Goal: Communication & Community: Answer question/provide support

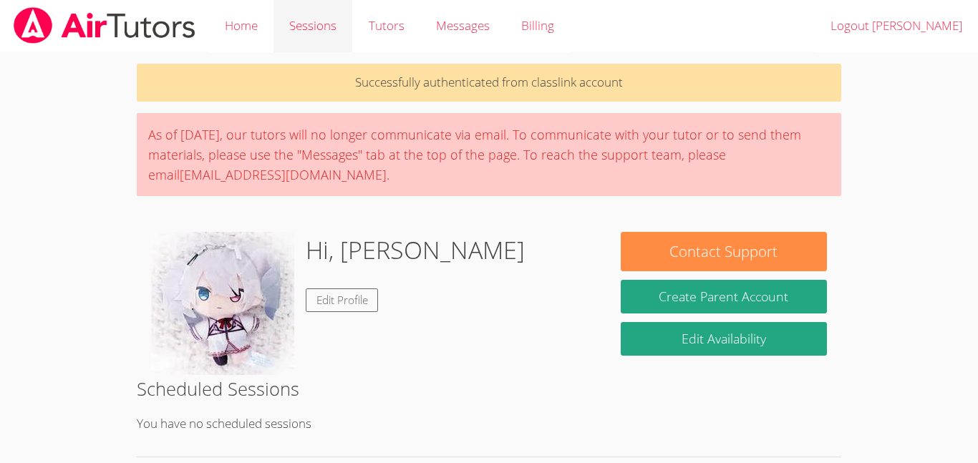
click at [322, 52] on link "Sessions" at bounding box center [313, 26] width 79 height 52
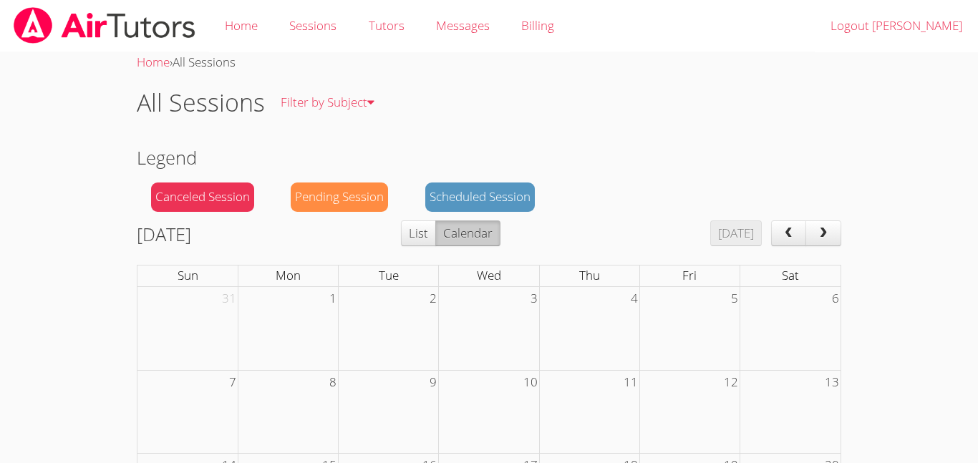
click at [531, 74] on div "All Sessions Filter by Subject All Subjects" at bounding box center [489, 102] width 705 height 59
click at [436, 232] on button "List" at bounding box center [418, 234] width 35 height 26
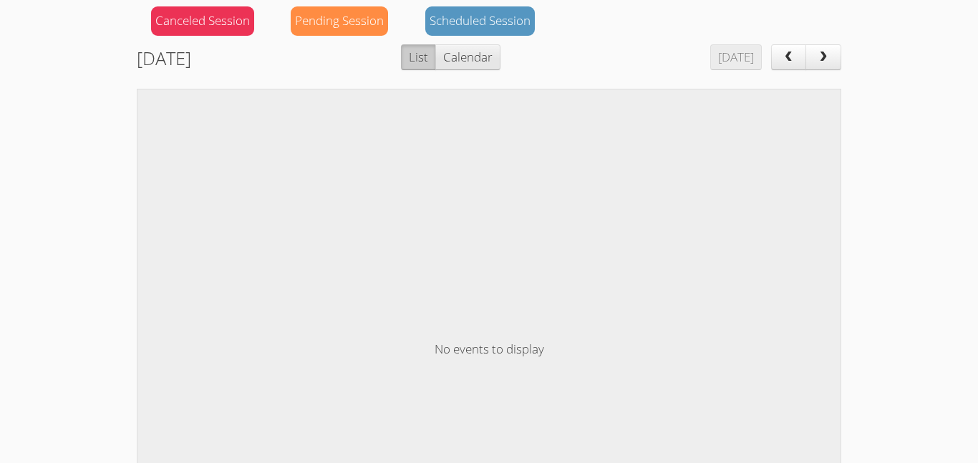
scroll to position [175, 0]
click at [500, 49] on button "Calendar" at bounding box center [467, 59] width 65 height 26
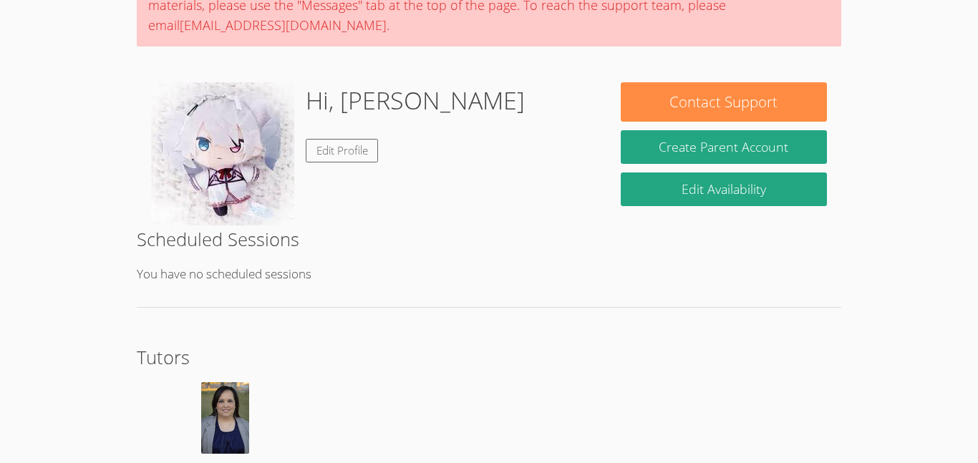
scroll to position [236, 0]
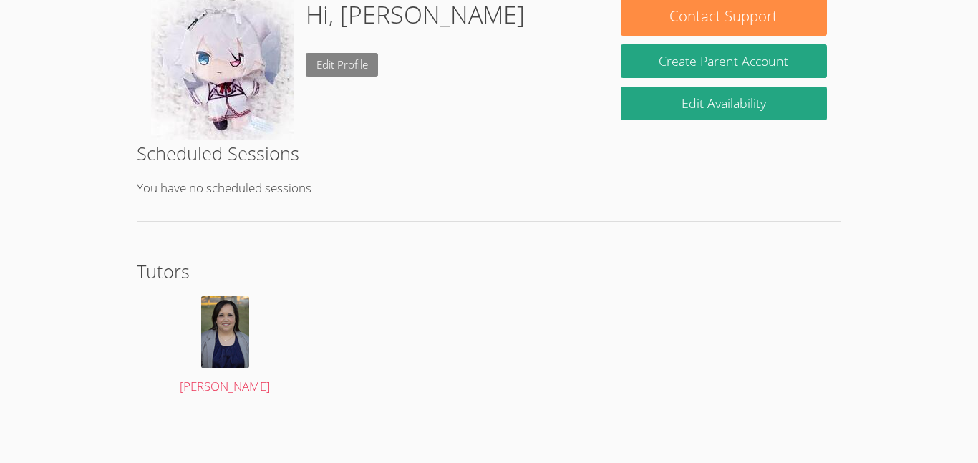
click at [334, 64] on link "Edit Profile" at bounding box center [342, 65] width 73 height 24
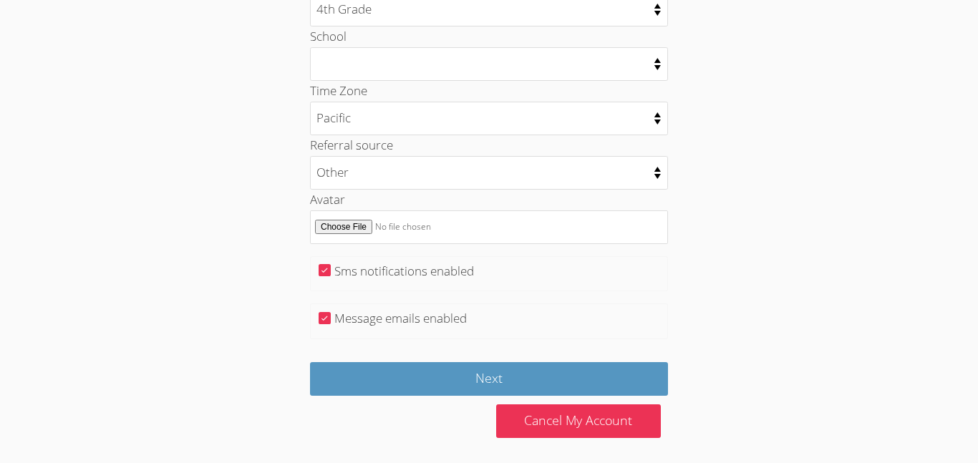
scroll to position [736, 0]
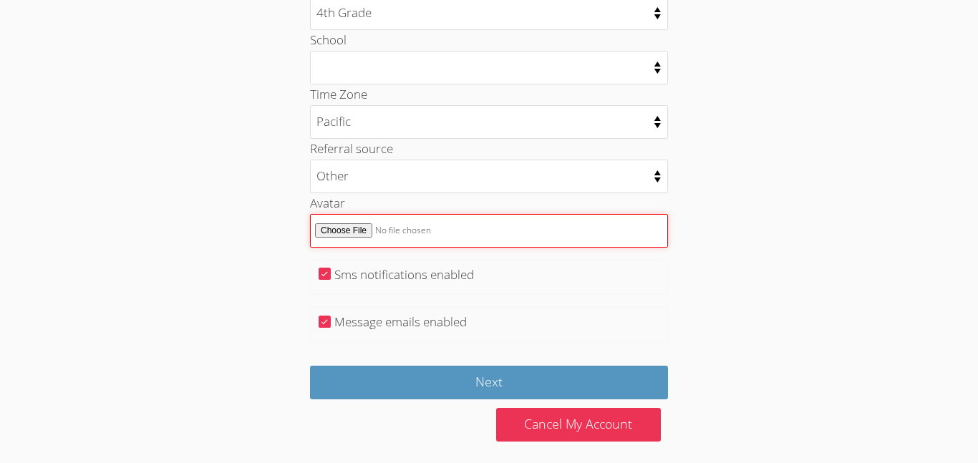
click at [415, 226] on input "Avatar" at bounding box center [489, 231] width 358 height 34
type input "C:\fakepath\textured_avatar_turquoise_with_fur.svg"
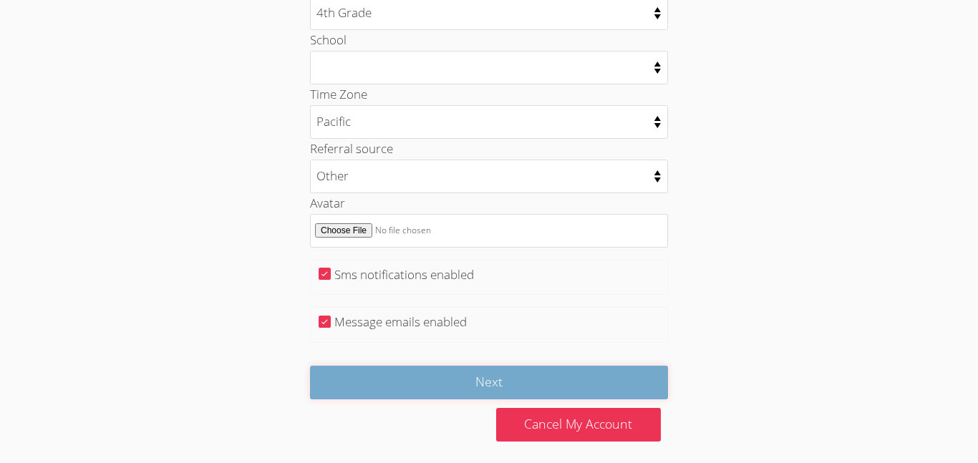
click at [447, 383] on input "Next" at bounding box center [489, 383] width 358 height 34
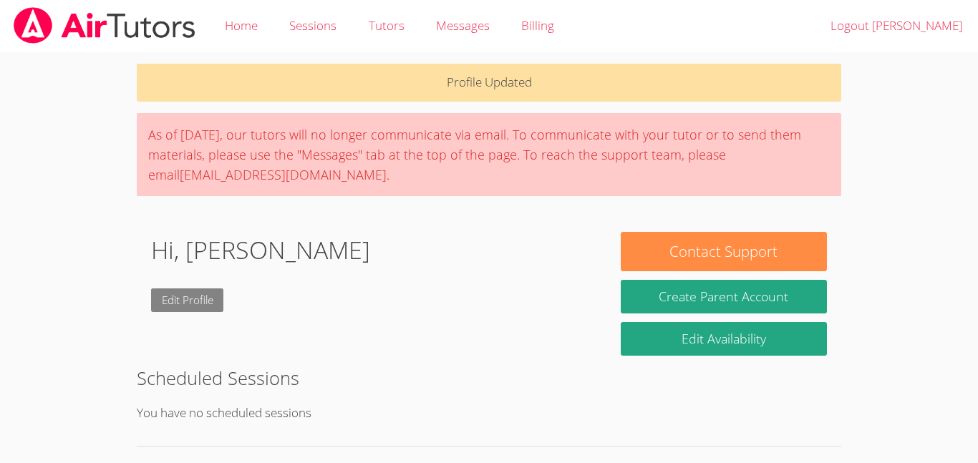
click at [204, 297] on link "Edit Profile" at bounding box center [187, 301] width 73 height 24
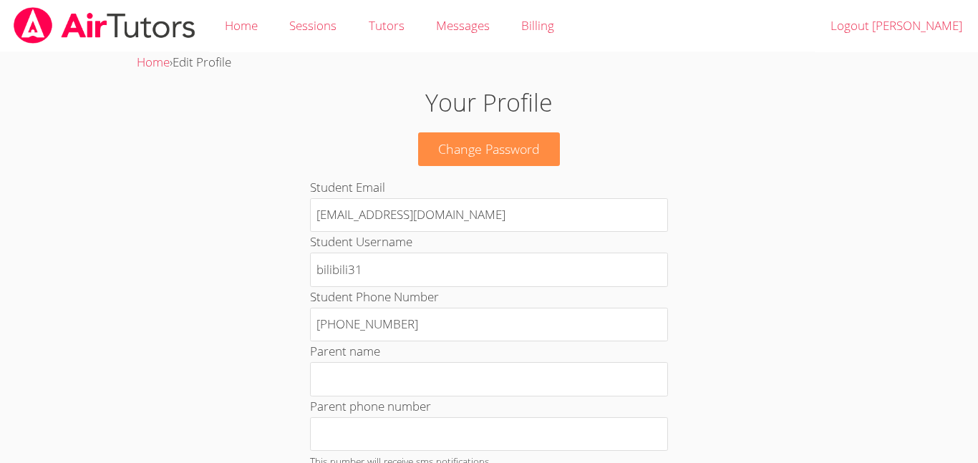
scroll to position [745, 0]
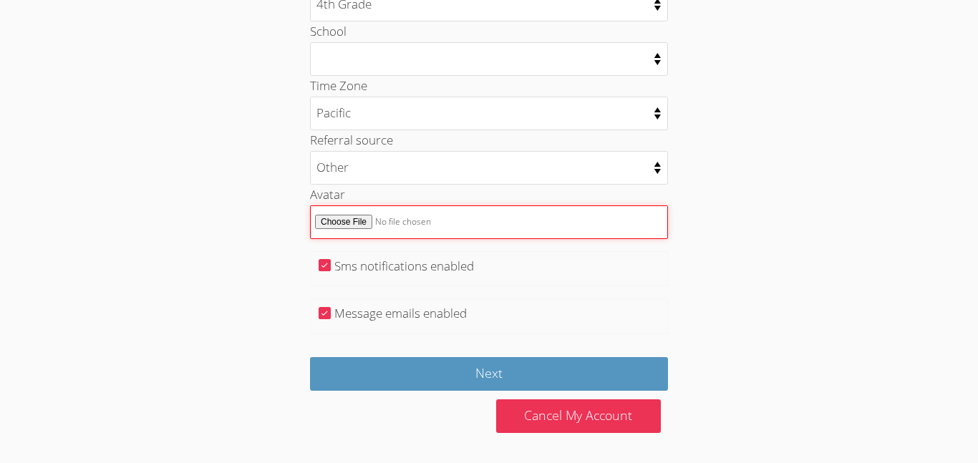
click at [496, 228] on input "Avatar" at bounding box center [489, 222] width 358 height 34
type input "C:\fakepath\ok.jpg"
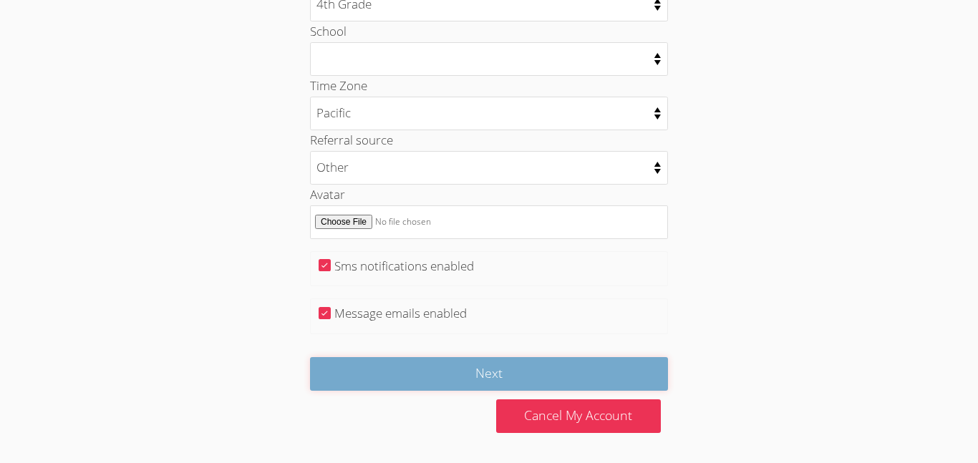
click at [638, 385] on input "Next" at bounding box center [489, 374] width 358 height 34
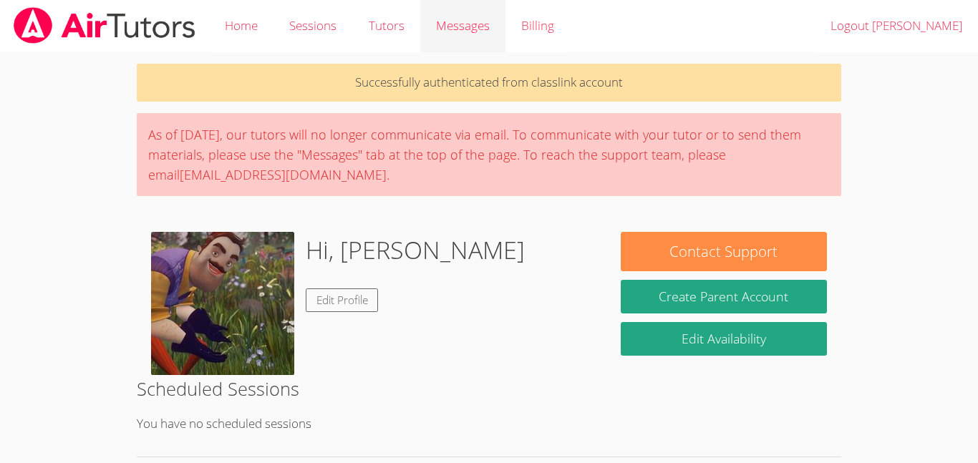
click at [448, 26] on span "Messages" at bounding box center [463, 25] width 54 height 16
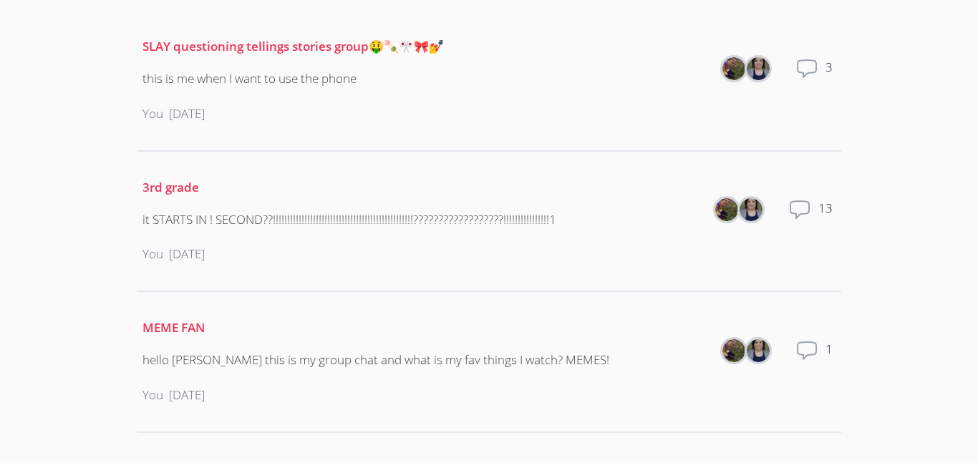
scroll to position [170, 0]
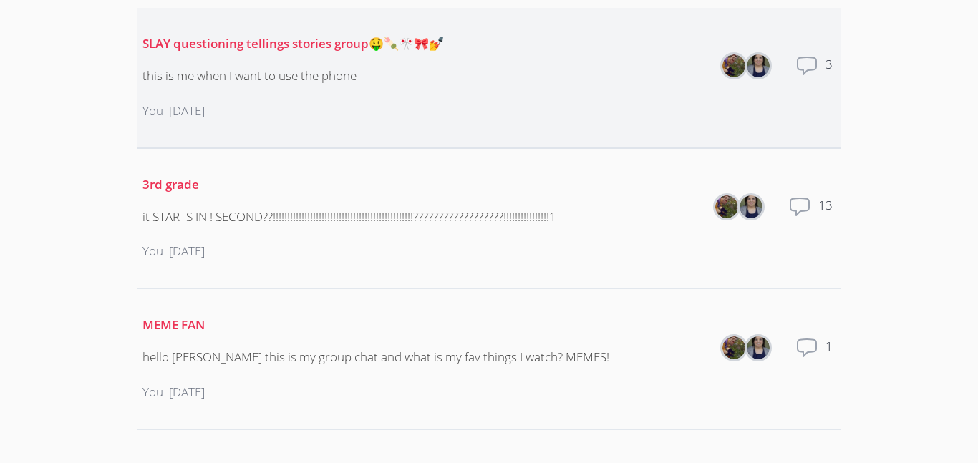
click at [314, 75] on div "this is me when I want to use the phone" at bounding box center [292, 76] width 301 height 21
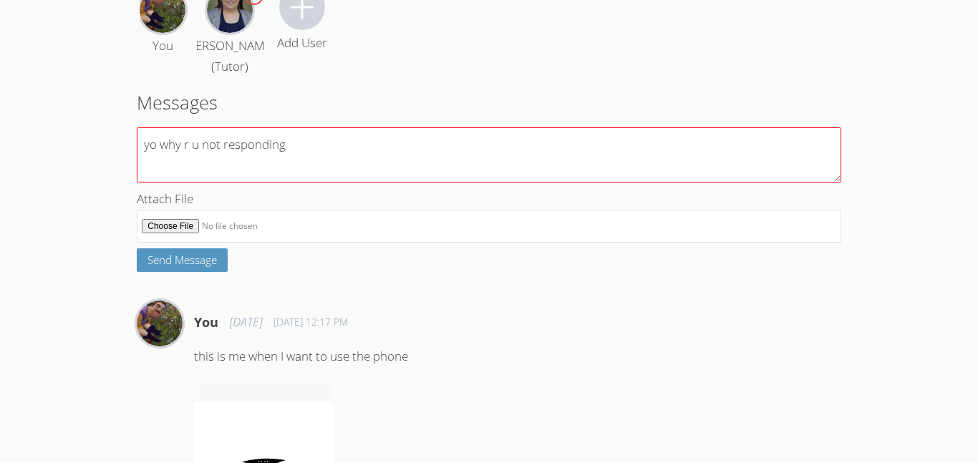
scroll to position [168, 0]
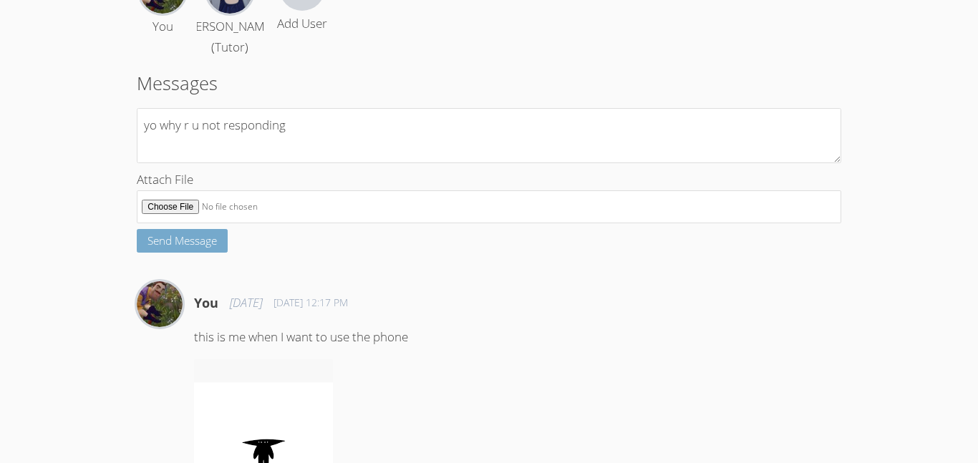
type textarea "yo why r u not responding"
click at [195, 248] on span "Send Message" at bounding box center [181, 240] width 69 height 14
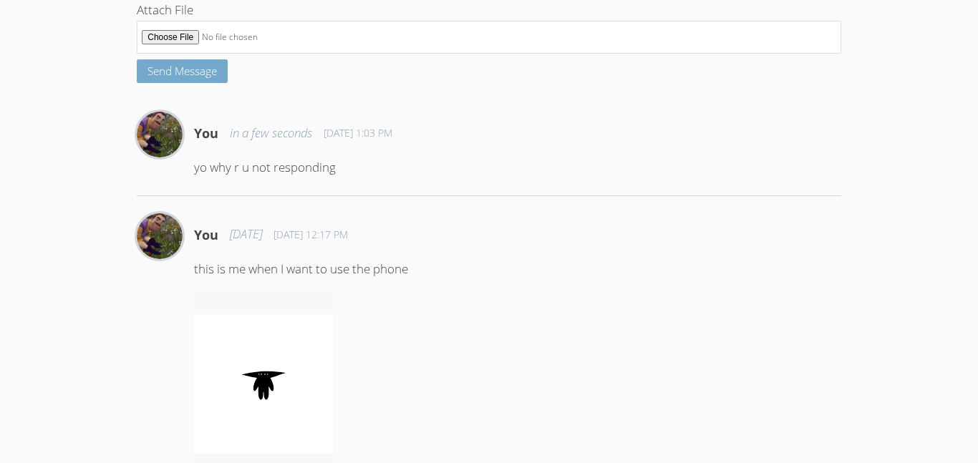
scroll to position [818, 0]
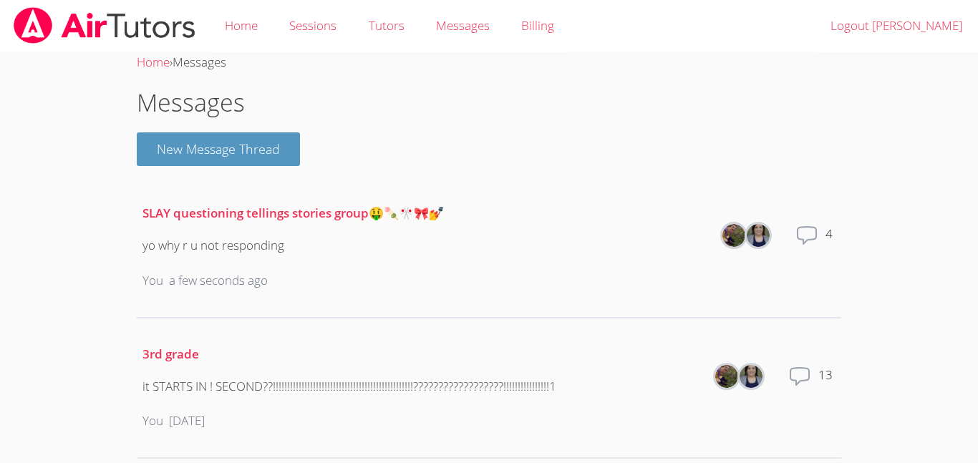
scroll to position [170, 0]
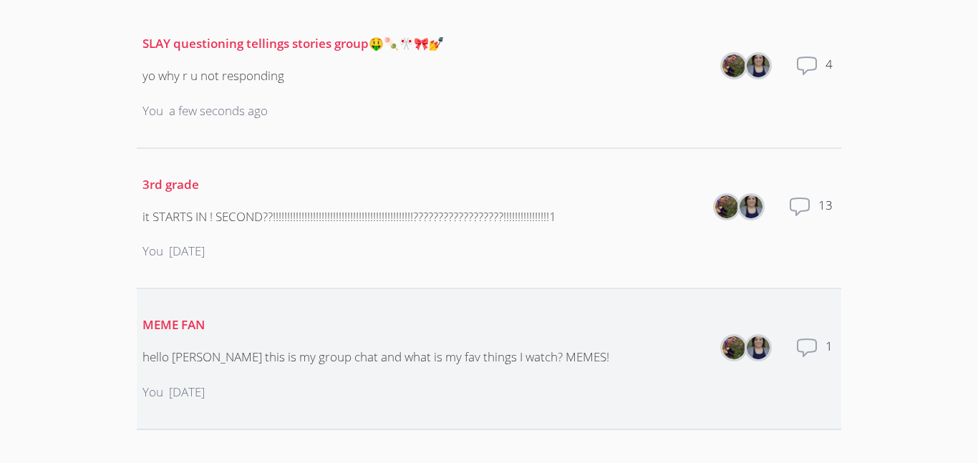
click at [210, 346] on div "MEME FAN hello Elsa this is my group chat and what is my fav things I watch? ME…" at bounding box center [375, 359] width 467 height 111
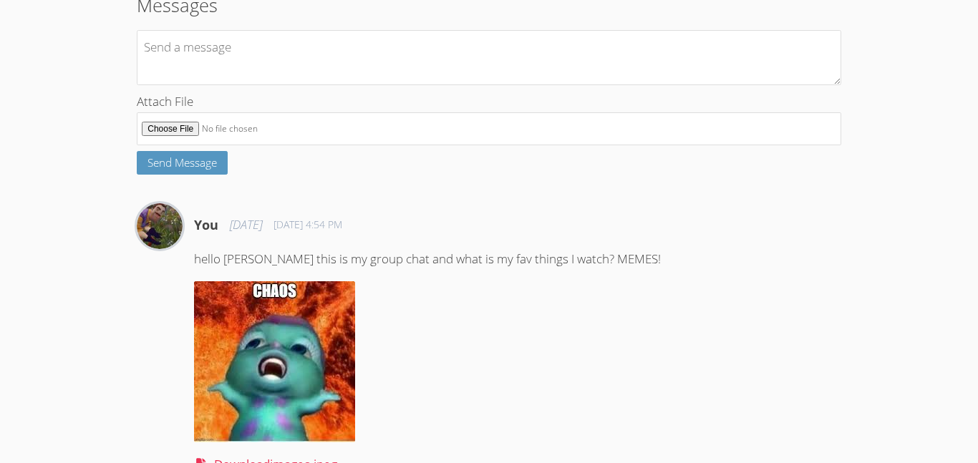
scroll to position [251, 0]
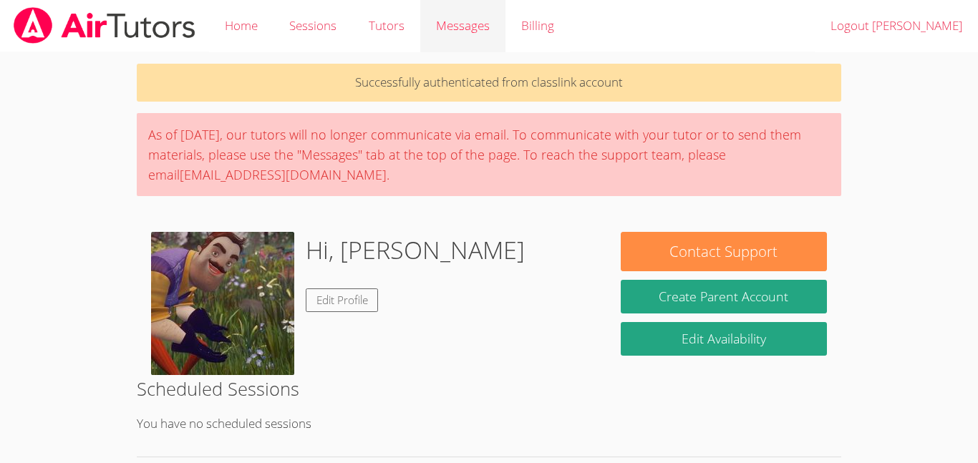
click at [445, 42] on link "Messages" at bounding box center [462, 26] width 85 height 52
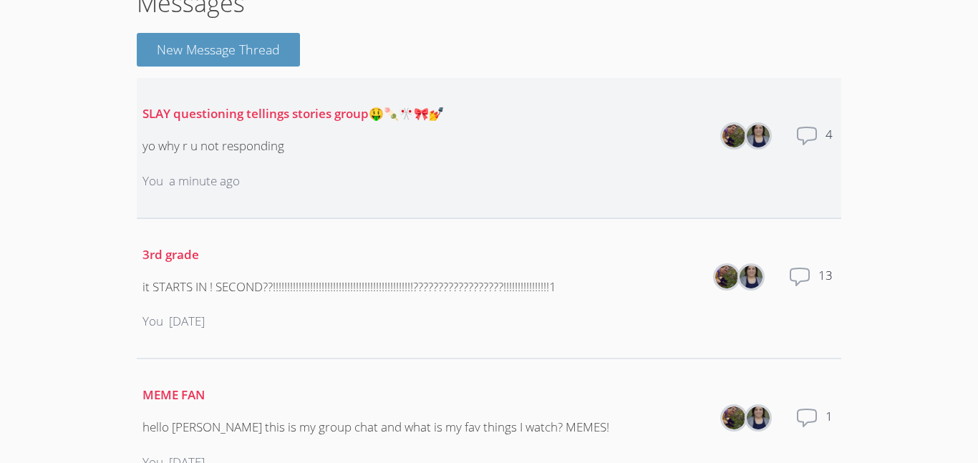
scroll to position [159, 0]
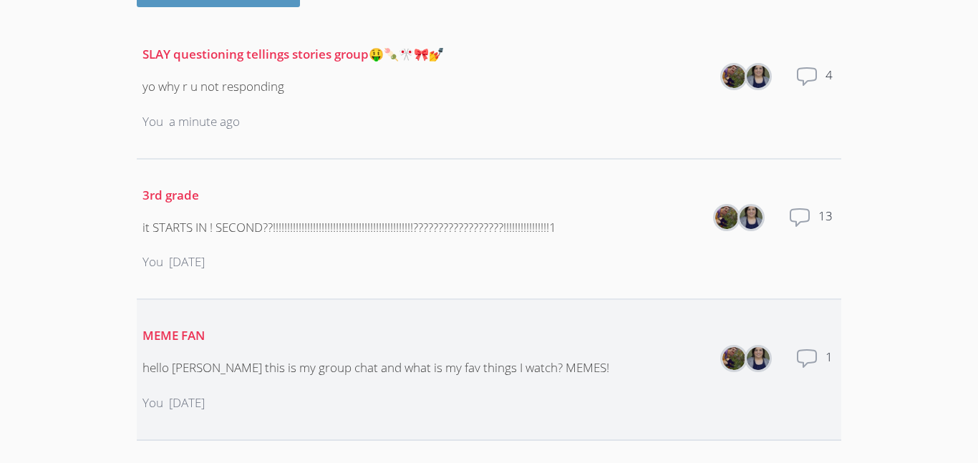
click at [363, 385] on div "You 4 months ago" at bounding box center [375, 404] width 467 height 44
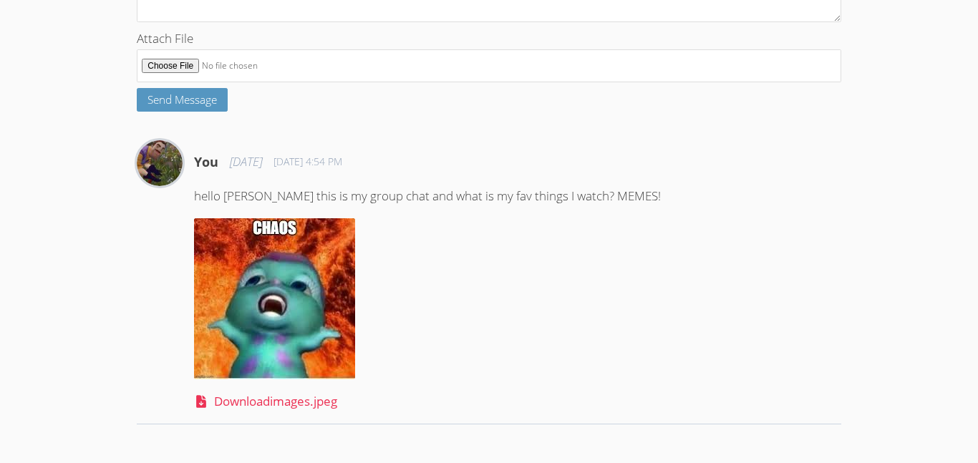
scroll to position [330, 0]
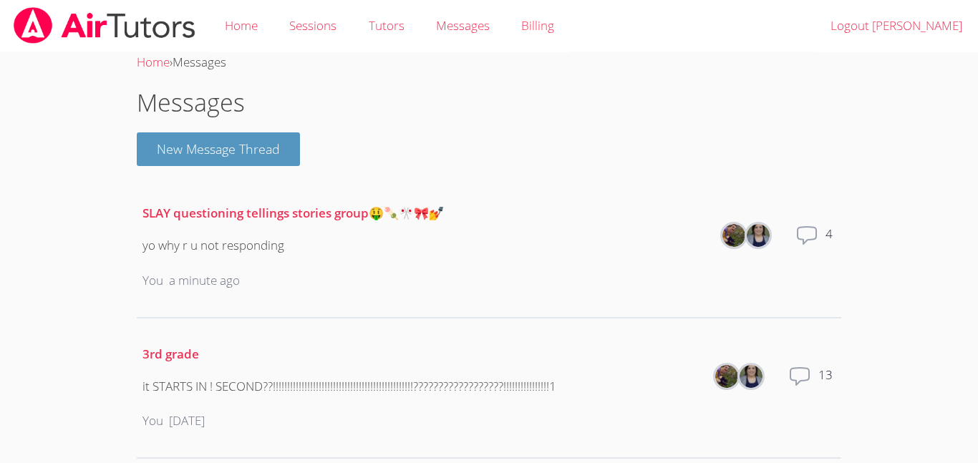
scroll to position [159, 0]
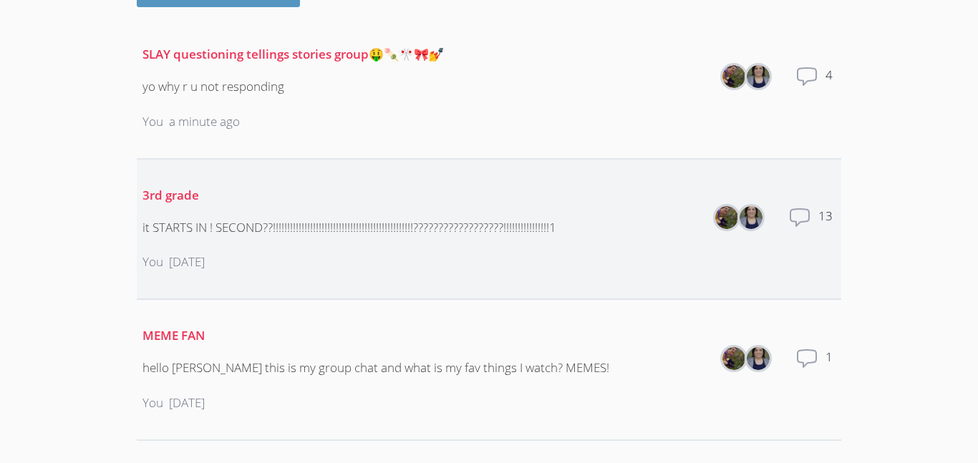
click at [271, 231] on div "it STARTS IN ! SECOND??!!!!!!!!!!!!!!!!!!!!!!!!!!!!!!!!!!!!!!!!!!!!!!!!!???????…" at bounding box center [349, 228] width 414 height 21
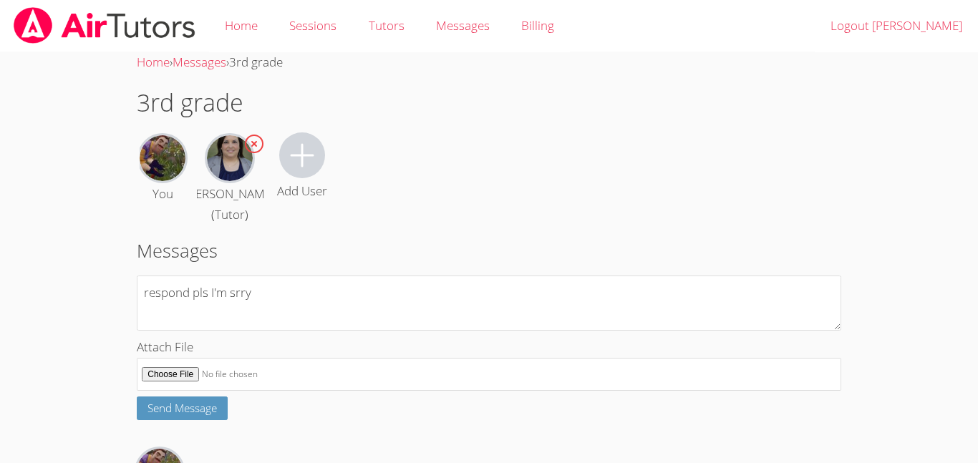
type textarea "respond pls I'm srry"
click at [204, 397] on div "Attach File" at bounding box center [489, 367] width 705 height 60
click at [205, 415] on span "Send Message" at bounding box center [181, 408] width 69 height 14
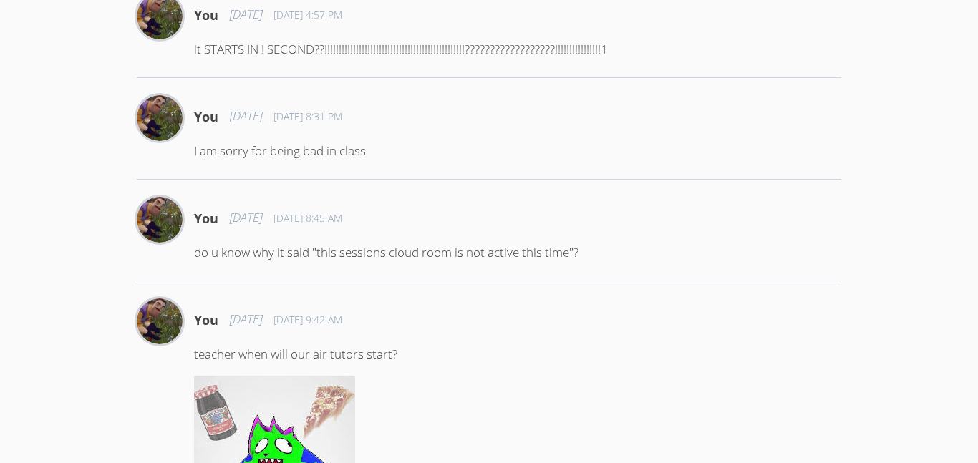
scroll to position [561, 0]
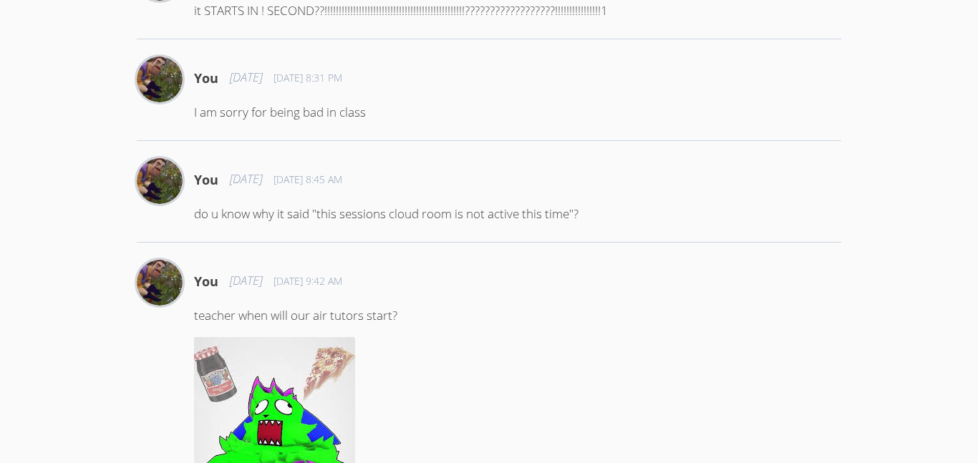
click at [288, 201] on div "You 3 months ago Jun 19, 2025 8:45 AM" at bounding box center [517, 179] width 647 height 43
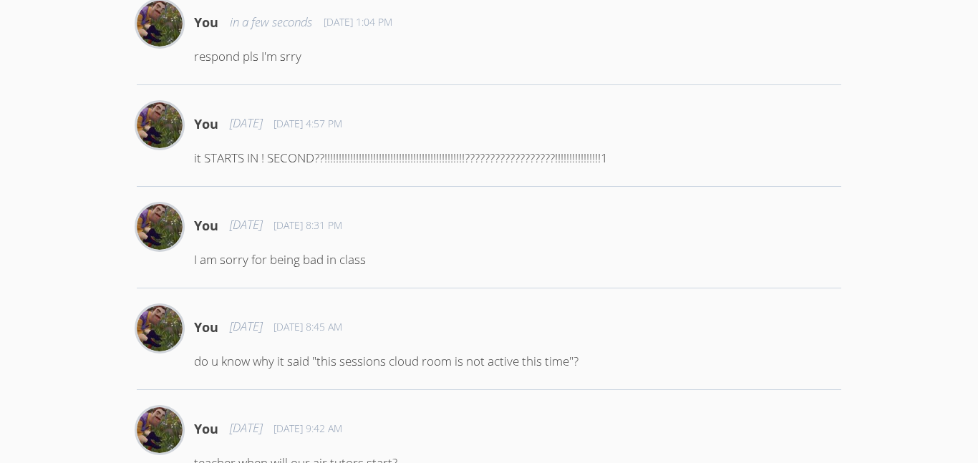
scroll to position [0, 0]
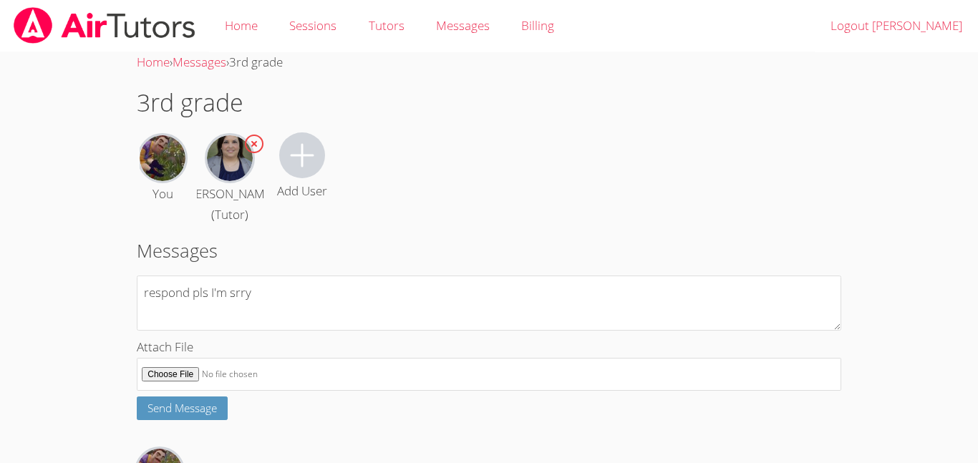
click at [405, 287] on div "Messages respond pls I'm srry Attach File Send Message" at bounding box center [489, 328] width 705 height 183
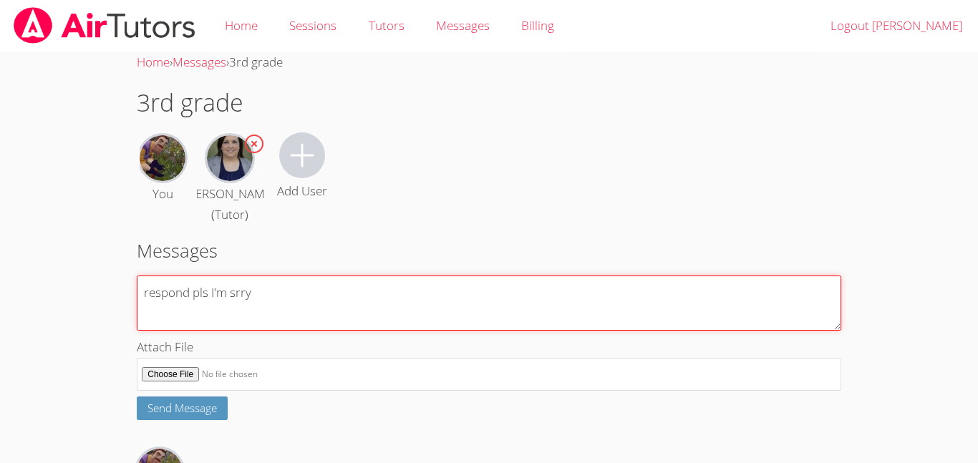
click at [411, 319] on textarea "respond pls I'm srry" at bounding box center [489, 303] width 705 height 55
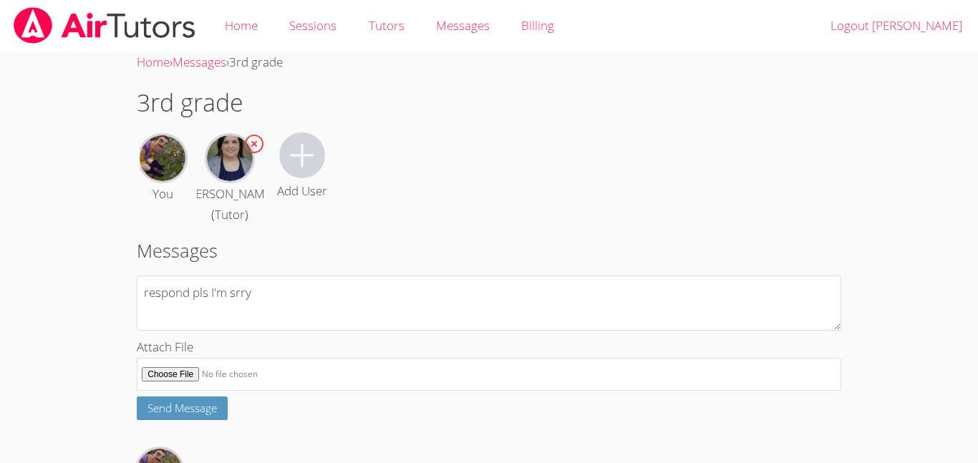
click at [320, 174] on div "Add User" at bounding box center [302, 166] width 50 height 69
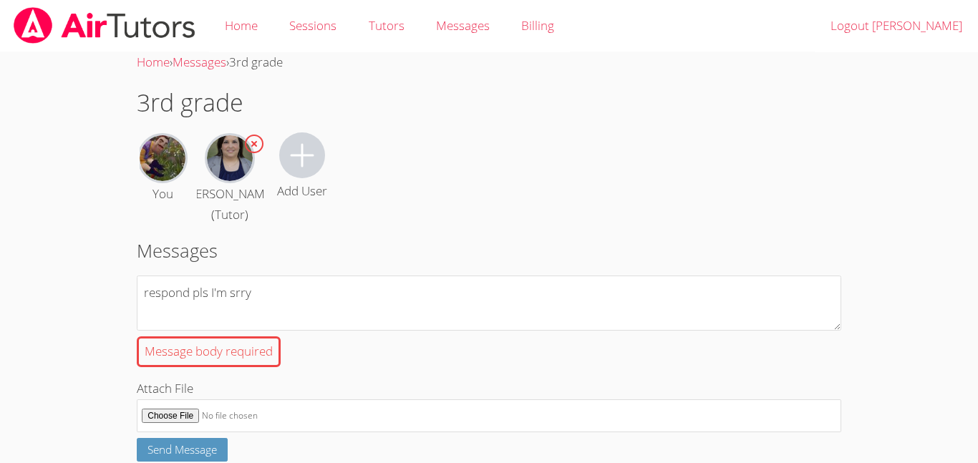
click at [314, 172] on icon at bounding box center [302, 155] width 34 height 34
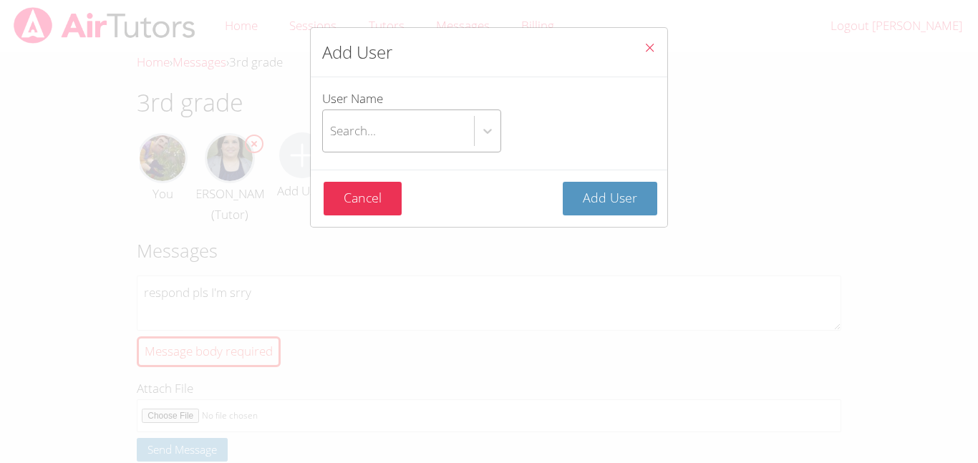
click at [435, 131] on div "Search..." at bounding box center [398, 131] width 151 height 42
click at [332, 131] on input "User Name Search..." at bounding box center [330, 131] width 1 height 33
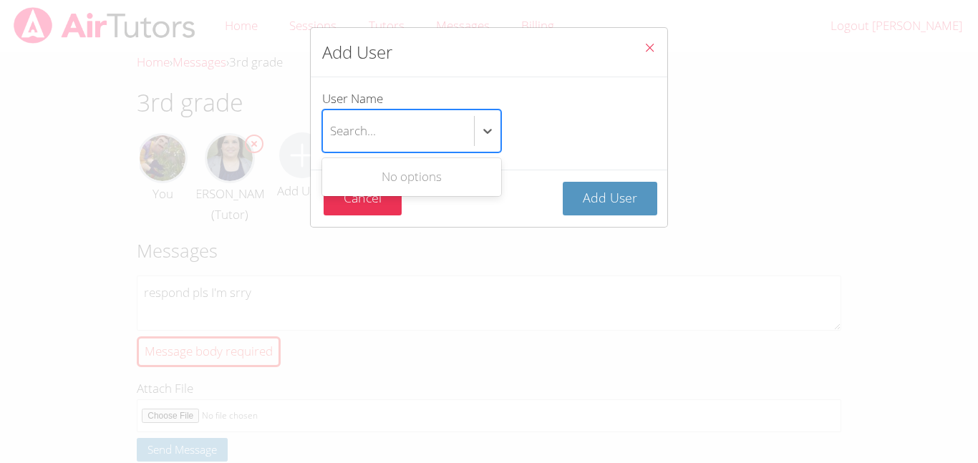
type input "r"
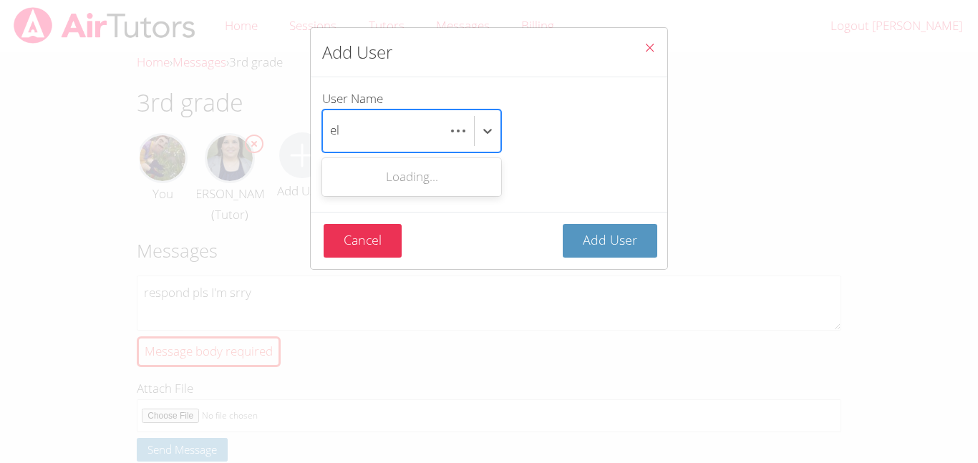
type input "e"
type input "rose"
click at [653, 45] on icon "Close" at bounding box center [650, 48] width 12 height 12
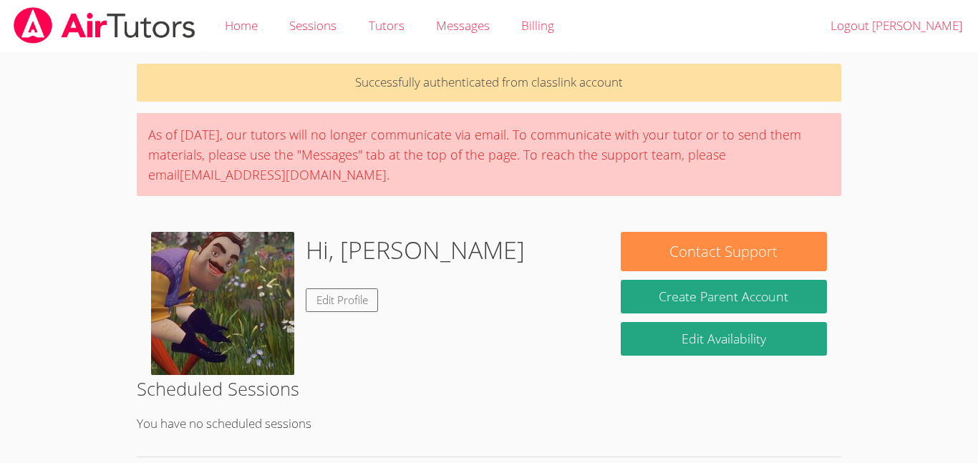
scroll to position [236, 0]
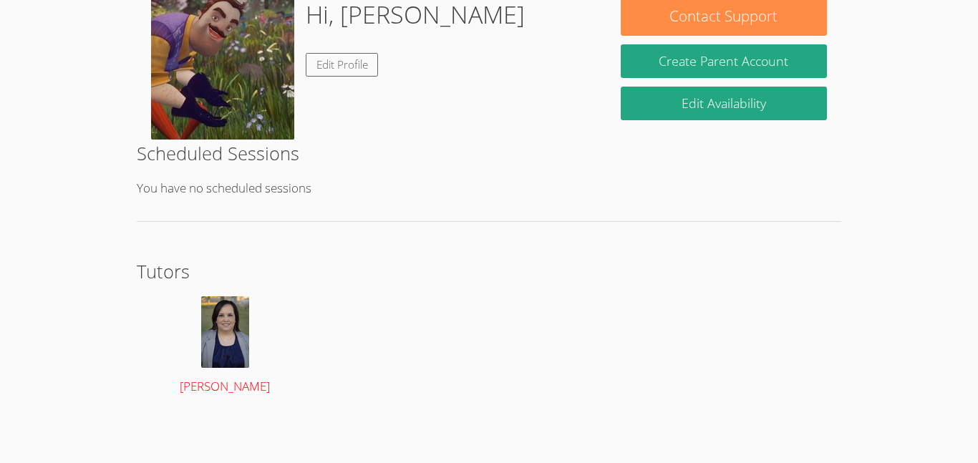
click at [193, 361] on div at bounding box center [225, 332] width 148 height 72
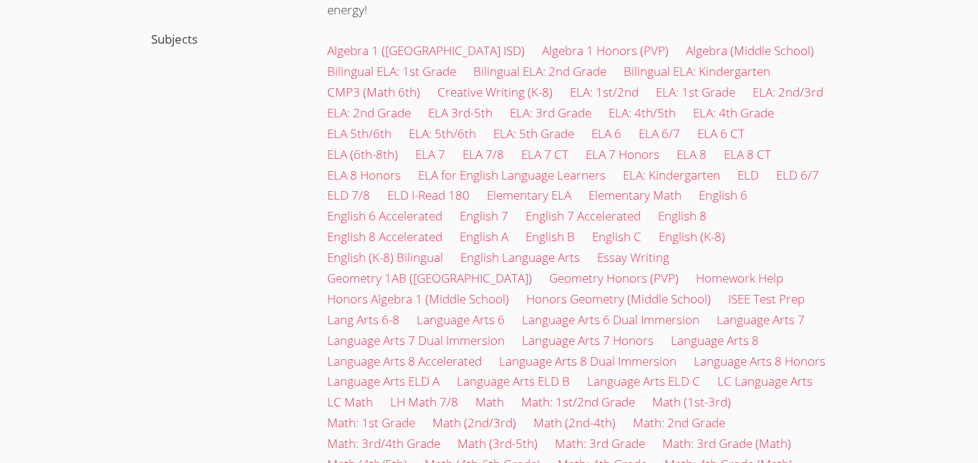
scroll to position [683, 0]
